Goal: Transaction & Acquisition: Purchase product/service

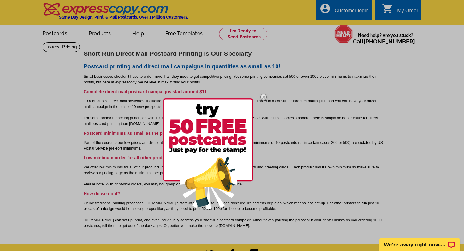
click at [265, 97] on img at bounding box center [263, 97] width 18 height 18
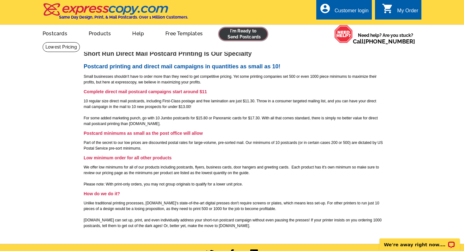
click at [249, 32] on link at bounding box center [243, 34] width 48 height 13
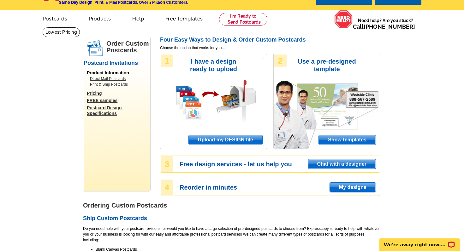
scroll to position [17, 0]
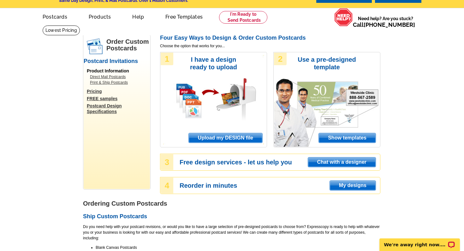
click at [343, 139] on span "Show templates" at bounding box center [347, 137] width 57 height 9
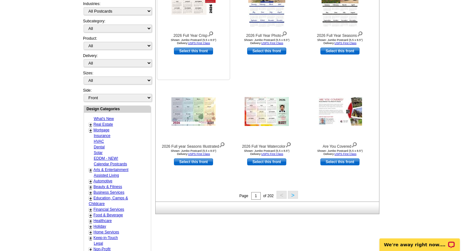
scroll to position [157, 0]
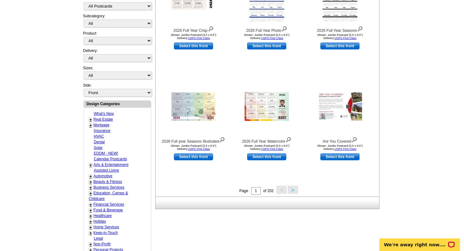
click at [91, 120] on link "+" at bounding box center [90, 119] width 3 height 5
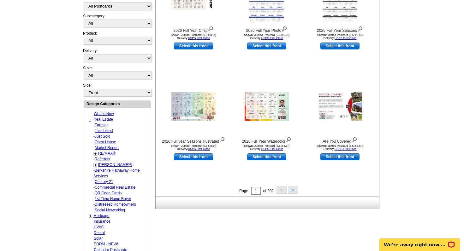
click at [104, 205] on link "Distressed Homeowners" at bounding box center [115, 204] width 41 height 4
select select "785"
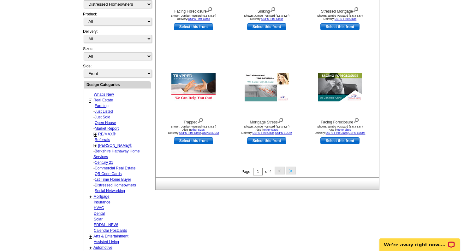
scroll to position [181, 0]
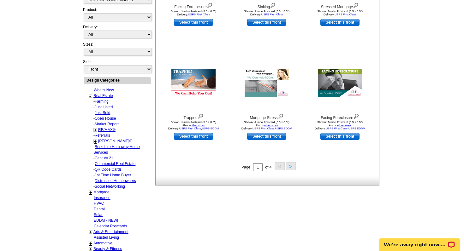
click at [103, 101] on link "Farming" at bounding box center [102, 101] width 14 height 4
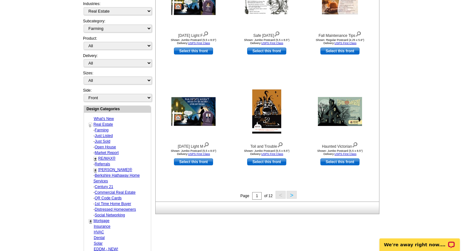
scroll to position [154, 0]
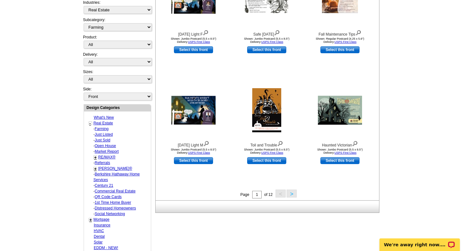
click at [116, 174] on link "Berkshire Hathaway Home Services" at bounding box center [116, 177] width 46 height 10
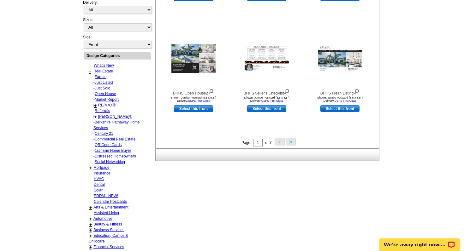
scroll to position [201, 0]
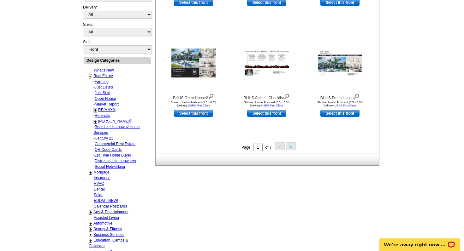
click at [105, 161] on link "Distressed Homeowners" at bounding box center [115, 161] width 41 height 4
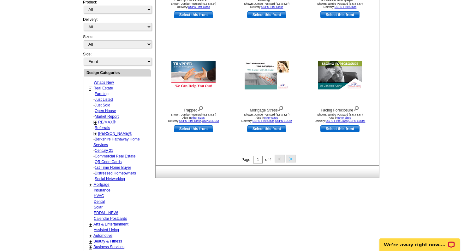
scroll to position [190, 0]
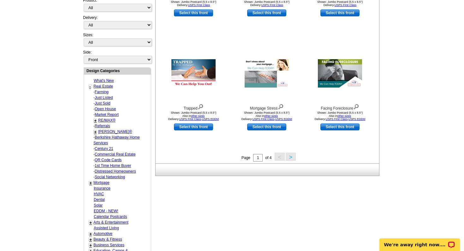
click at [100, 149] on link "Century 21" at bounding box center [104, 149] width 19 height 4
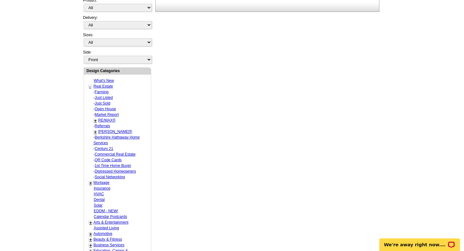
select select "1222"
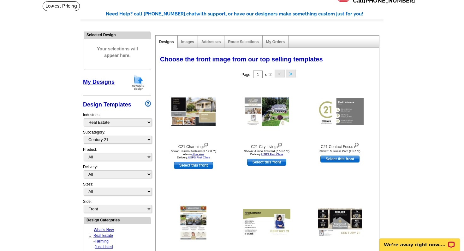
scroll to position [40, 0]
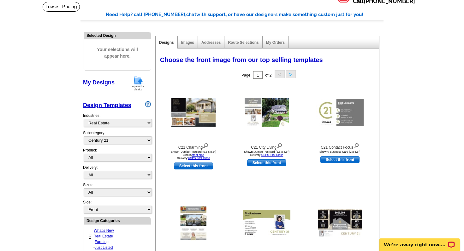
click at [290, 74] on button ">" at bounding box center [290, 74] width 10 height 8
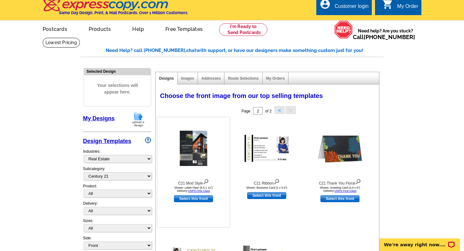
scroll to position [0, 0]
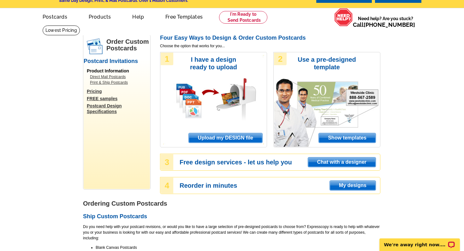
click at [335, 139] on span "Show templates" at bounding box center [347, 137] width 57 height 9
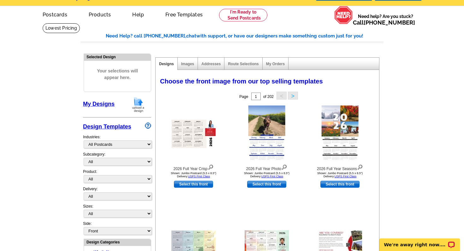
scroll to position [21, 0]
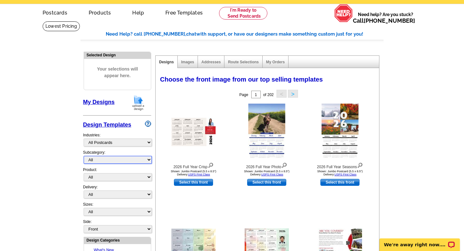
click at [90, 161] on select "All" at bounding box center [118, 160] width 68 height 8
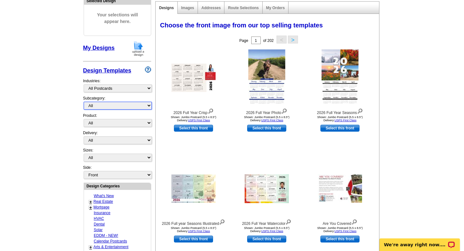
scroll to position [96, 0]
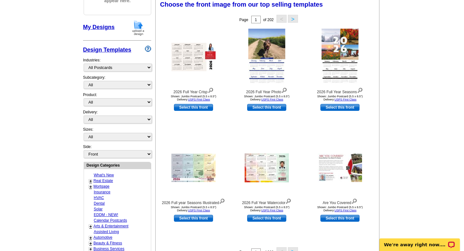
click at [90, 181] on link "+" at bounding box center [90, 181] width 3 height 5
click at [100, 180] on link "Real Estate" at bounding box center [103, 181] width 20 height 4
select select "785"
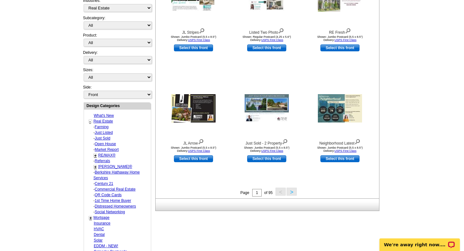
scroll to position [162, 0]
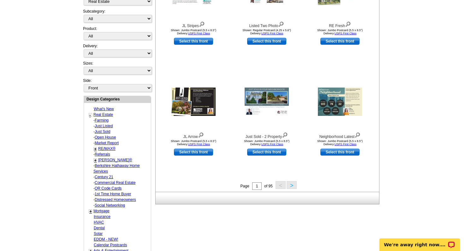
click at [104, 199] on link "Distressed Homeowners" at bounding box center [115, 200] width 41 height 4
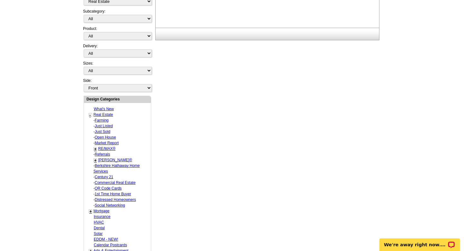
select select "787"
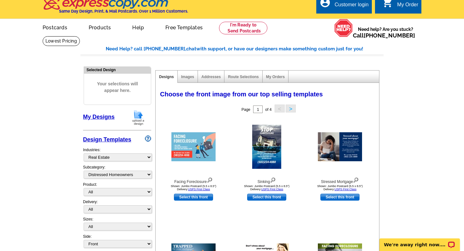
scroll to position [0, 0]
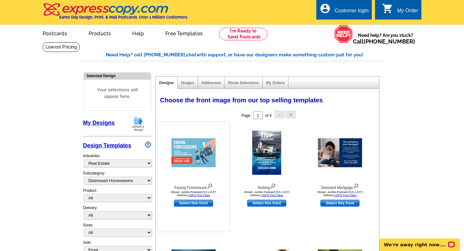
click at [196, 203] on link "Select this front" at bounding box center [193, 203] width 39 height 7
select select "2"
select select "back"
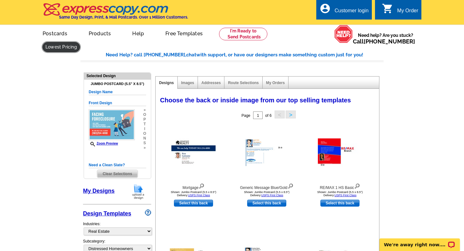
click at [80, 42] on link at bounding box center [61, 47] width 37 height 10
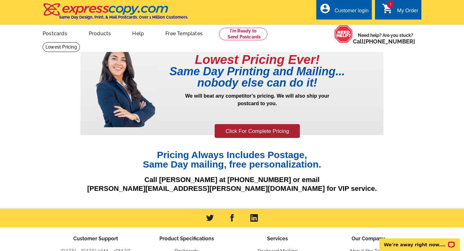
scroll to position [8, 0]
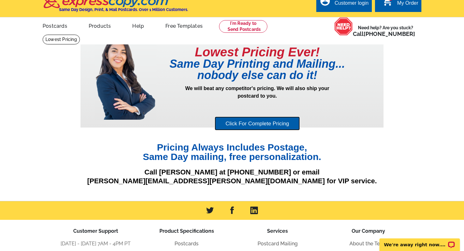
click at [248, 124] on link "Click For Complete Pricing" at bounding box center [256, 124] width 85 height 14
